Goal: Information Seeking & Learning: Learn about a topic

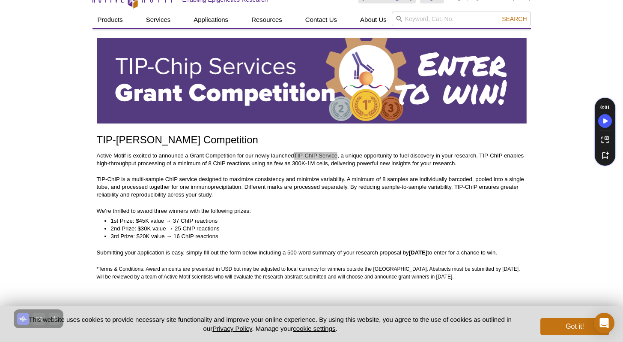
scroll to position [39, 0]
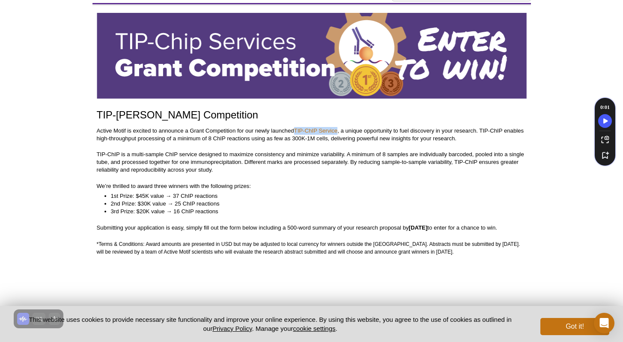
click at [142, 197] on li "1st Prize: $45K value → 37 ChIP reactions" at bounding box center [314, 196] width 407 height 8
drag, startPoint x: 150, startPoint y: 213, endPoint x: 140, endPoint y: 208, distance: 10.9
click at [140, 208] on li "3rd Prize: $20K value → 16 ChIP reactions" at bounding box center [314, 211] width 407 height 8
click at [120, 111] on h1 "TIP-[PERSON_NAME] Competition" at bounding box center [312, 115] width 430 height 12
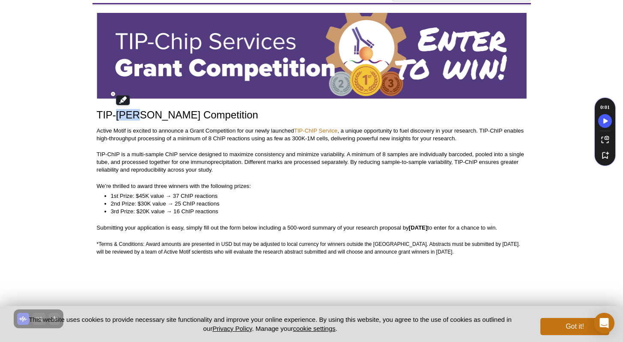
click at [120, 111] on h1 "TIP-[PERSON_NAME] Competition" at bounding box center [312, 115] width 430 height 12
click at [190, 139] on p "Active Motif is excited to announce a Grant Competition for our newly launched …" at bounding box center [312, 134] width 430 height 15
click at [140, 202] on li "2nd Prize: $30K value → 25 ChIP reactions" at bounding box center [314, 204] width 407 height 8
click at [135, 198] on li "1st Prize: $45K value → 37 ChIP reactions" at bounding box center [314, 196] width 407 height 8
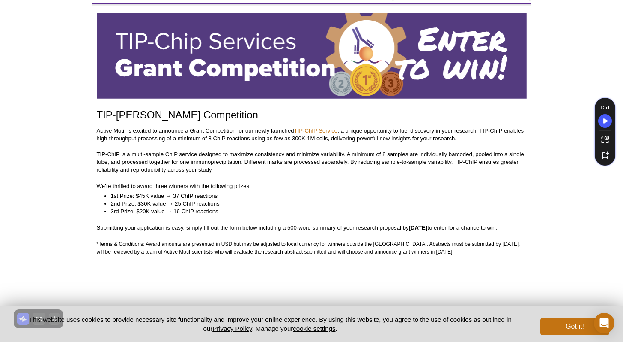
click at [140, 195] on li "1st Prize: $45K value → 37 ChIP reactions" at bounding box center [314, 196] width 407 height 8
